Goal: Task Accomplishment & Management: Complete application form

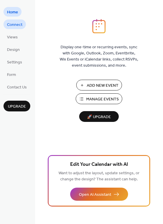
click at [15, 23] on span "Connect" at bounding box center [14, 25] width 15 height 6
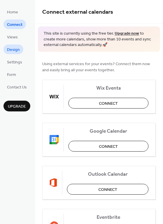
click at [15, 49] on span "Design" at bounding box center [13, 50] width 13 height 6
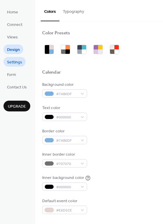
click at [14, 60] on span "Settings" at bounding box center [14, 62] width 15 height 6
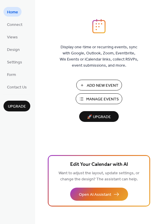
click at [107, 97] on span "Manage Events" at bounding box center [102, 99] width 33 height 6
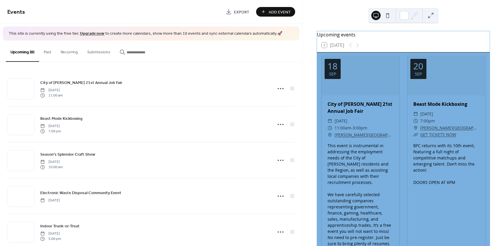
click at [277, 11] on span "Add Event" at bounding box center [279, 12] width 22 height 6
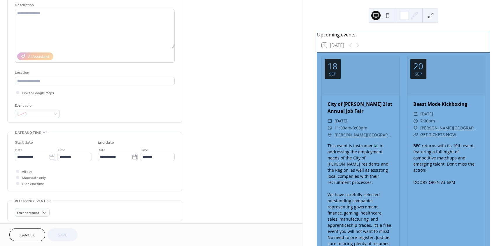
scroll to position [58, 0]
click at [55, 113] on div at bounding box center [37, 113] width 45 height 8
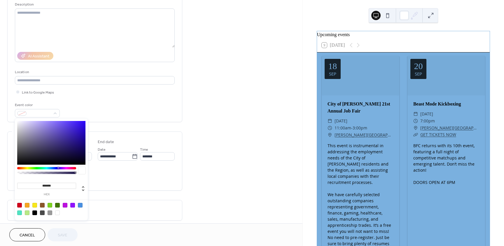
click at [118, 108] on div "Event color" at bounding box center [95, 109] width 160 height 15
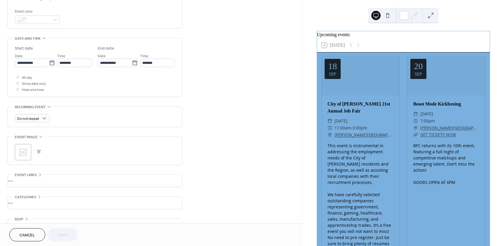
scroll to position [166, 0]
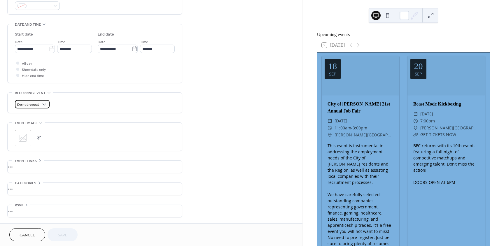
click at [34, 107] on span "Do not repeat" at bounding box center [28, 104] width 22 height 7
click at [93, 104] on div "Do not repeat" at bounding box center [95, 104] width 160 height 8
click at [22, 138] on icon at bounding box center [23, 138] width 8 height 8
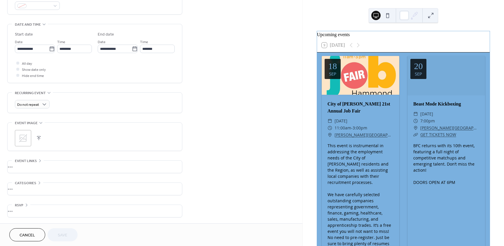
click at [36, 160] on span "Event links" at bounding box center [26, 161] width 22 height 6
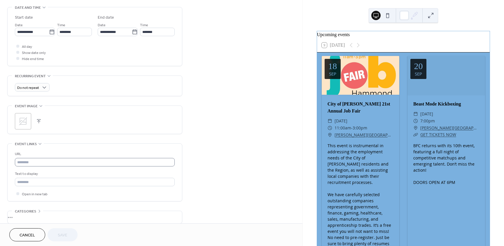
scroll to position [211, 0]
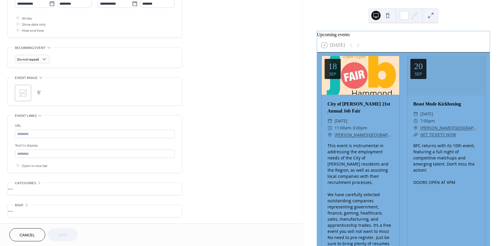
click at [23, 209] on div "•••" at bounding box center [95, 211] width 174 height 12
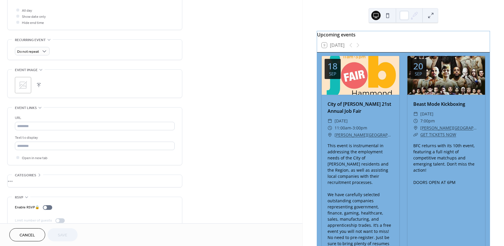
scroll to position [230, 0]
